Goal: Task Accomplishment & Management: Use online tool/utility

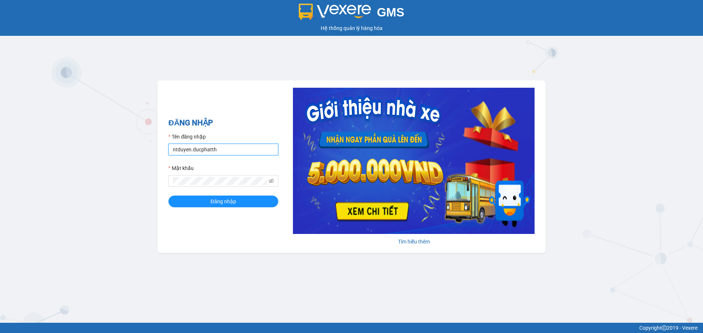
click at [227, 146] on input "ntduyen.ducphatth" at bounding box center [223, 150] width 110 height 12
type input "bttlinh.ducphatth"
click at [222, 204] on span "Đăng nhập" at bounding box center [223, 202] width 26 height 8
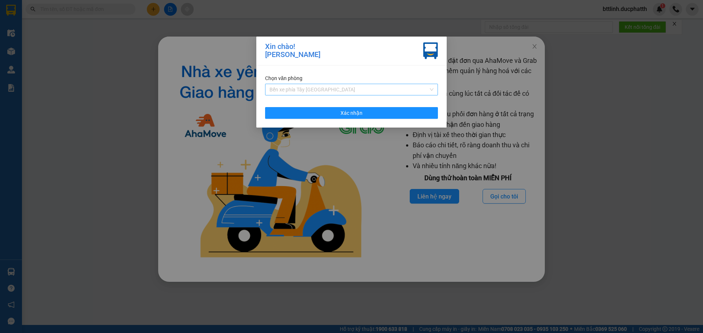
click at [355, 88] on span "Bến xe phía Tây [GEOGRAPHIC_DATA]" at bounding box center [351, 89] width 164 height 11
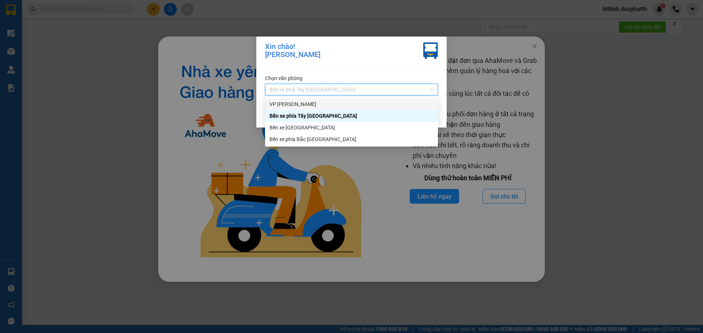
click at [313, 103] on div "VP [PERSON_NAME]" at bounding box center [351, 104] width 164 height 8
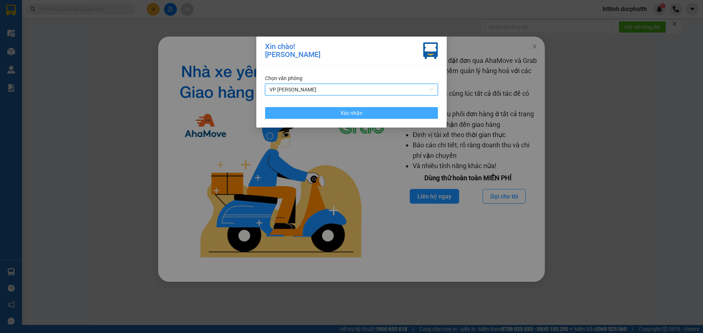
click at [354, 117] on button "Xác nhận" at bounding box center [351, 113] width 173 height 12
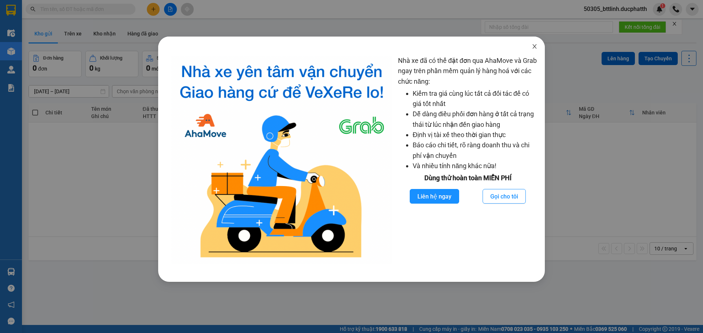
click at [532, 48] on icon "close" at bounding box center [534, 47] width 6 height 6
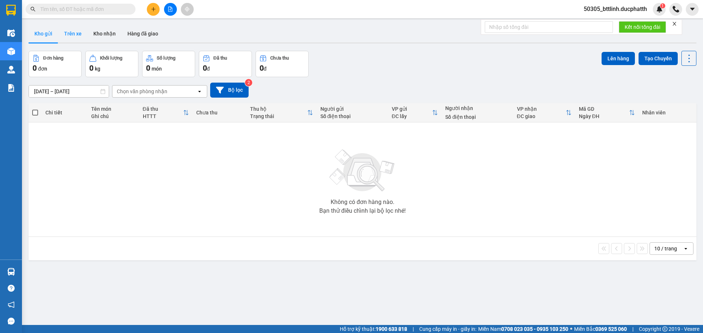
click at [61, 30] on button "Trên xe" at bounding box center [72, 34] width 29 height 18
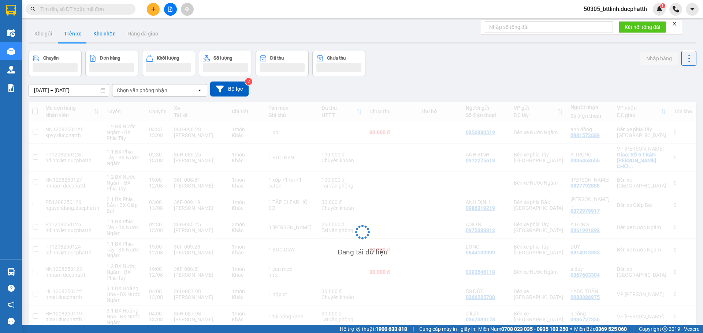
click at [99, 35] on button "Kho nhận" at bounding box center [104, 34] width 34 height 18
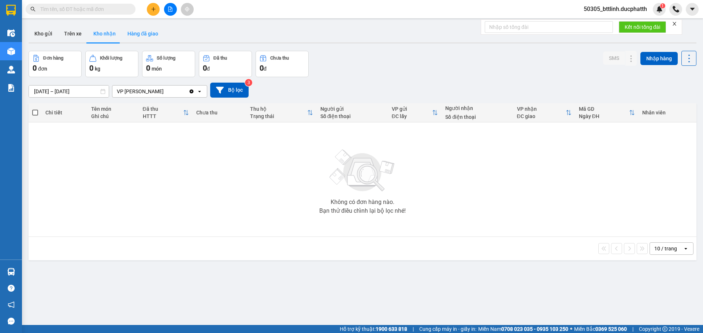
click at [132, 31] on button "Hàng đã giao" at bounding box center [143, 34] width 42 height 18
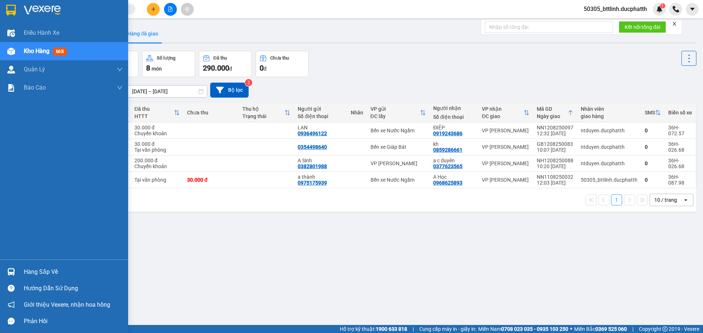
click at [3, 272] on div "Hàng sắp về" at bounding box center [64, 272] width 128 height 16
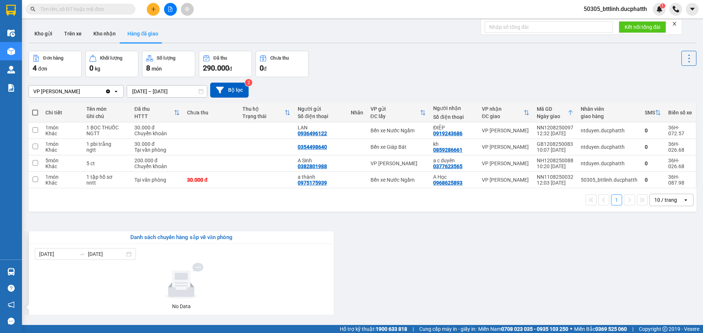
click at [410, 260] on section "Kết quả tìm kiếm ( 0 ) Bộ lọc No Data 50305_bttlinh.ducphatth 1 Điều hành xe Kh…" at bounding box center [351, 166] width 703 height 333
